Goal: Transaction & Acquisition: Purchase product/service

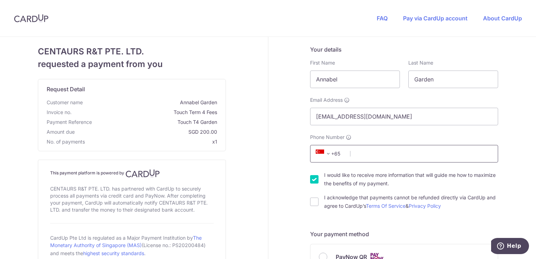
click at [371, 155] on input "Phone Number" at bounding box center [404, 154] width 188 height 18
type input "94368824"
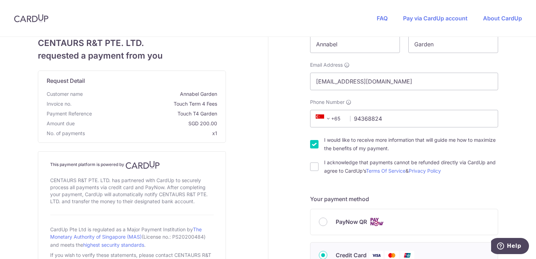
scroll to position [70, 0]
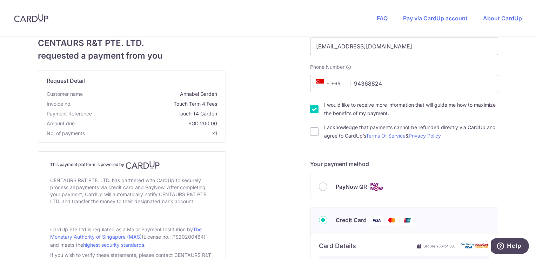
click at [312, 108] on input "I would like to receive more information that will guide me how to maximize the…" at bounding box center [314, 109] width 8 height 8
checkbox input "false"
click at [311, 133] on input "I acknowledge that payments cannot be refunded directly via CardUp and agree to…" at bounding box center [314, 131] width 8 height 8
checkbox input "true"
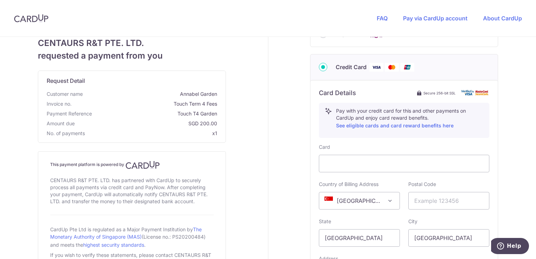
scroll to position [246, 0]
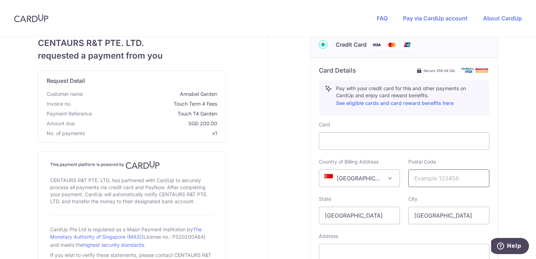
click at [416, 180] on input "text" at bounding box center [449, 179] width 81 height 18
type input "275910"
click at [385, 199] on div "State [GEOGRAPHIC_DATA]" at bounding box center [359, 209] width 81 height 29
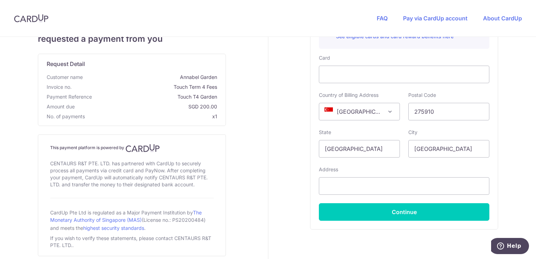
scroll to position [316, 0]
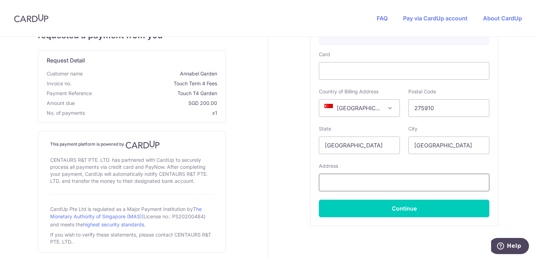
click at [358, 180] on input "text" at bounding box center [404, 183] width 171 height 18
type input "[STREET_ADDRESS][PERSON_NAME]"
click at [298, 158] on div "Your details First Name [PERSON_NAME] Last Name Garden Email Address [EMAIL_ADD…" at bounding box center [404, 3] width 272 height 565
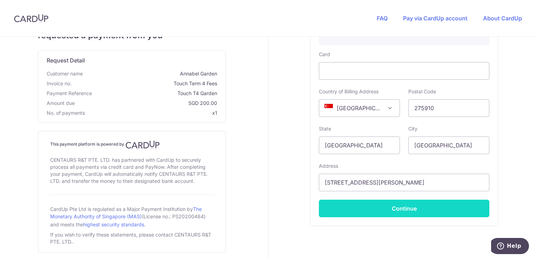
click at [402, 211] on button "Continue" at bounding box center [404, 209] width 171 height 18
type input "**** 9290"
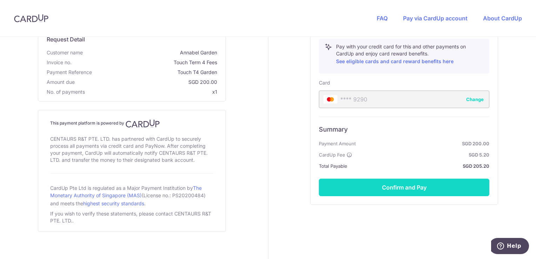
scroll to position [292, 0]
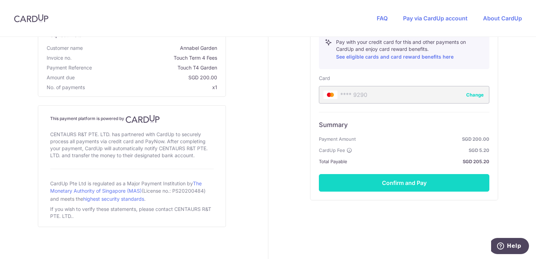
click at [413, 183] on button "Confirm and Pay" at bounding box center [404, 183] width 171 height 18
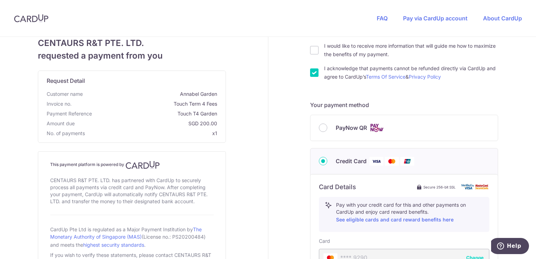
scroll to position [117, 0]
